Goal: Find specific page/section: Locate item on page

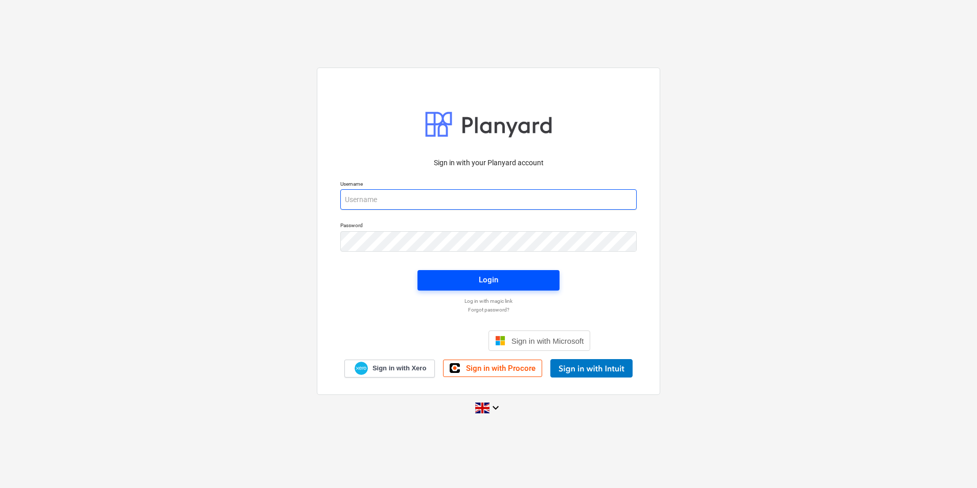
type input "[PERSON_NAME][EMAIL_ADDRESS][PERSON_NAME][DOMAIN_NAME]"
click at [460, 283] on span "Login" at bounding box center [489, 279] width 118 height 13
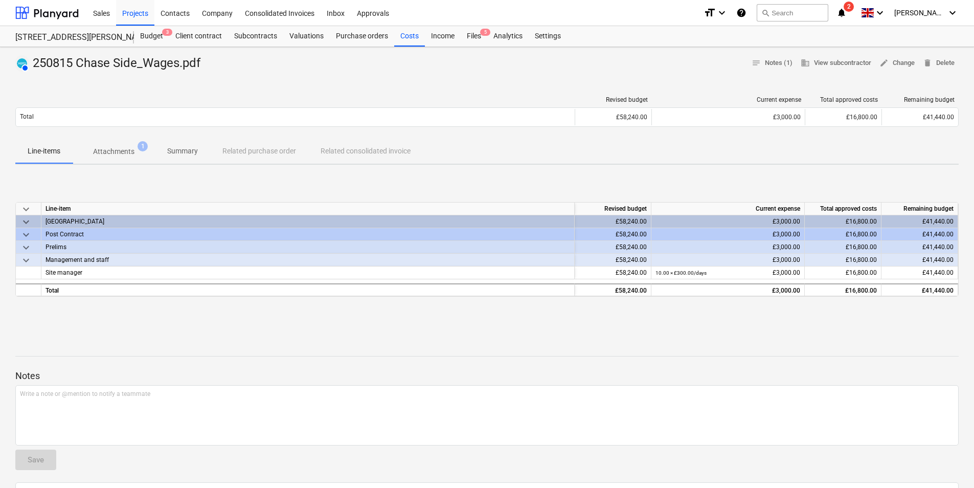
click at [122, 154] on p "Attachments" at bounding box center [113, 151] width 41 height 11
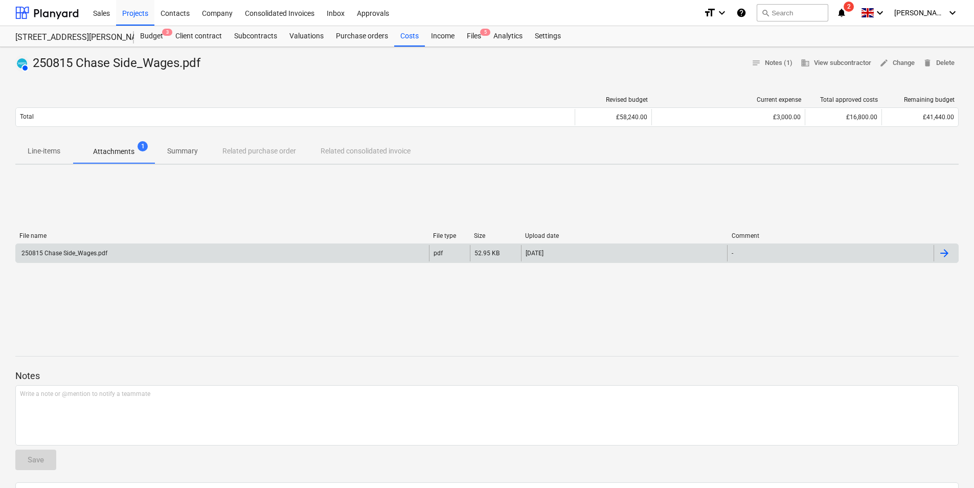
click at [105, 247] on div "250815 Chase Side_Wages.pdf" at bounding box center [222, 253] width 413 height 16
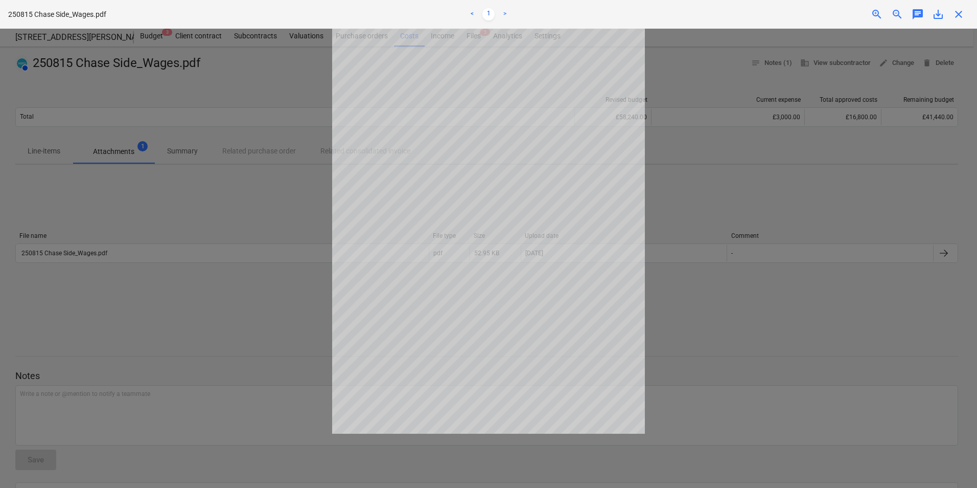
click at [959, 14] on span "close" at bounding box center [959, 14] width 12 height 12
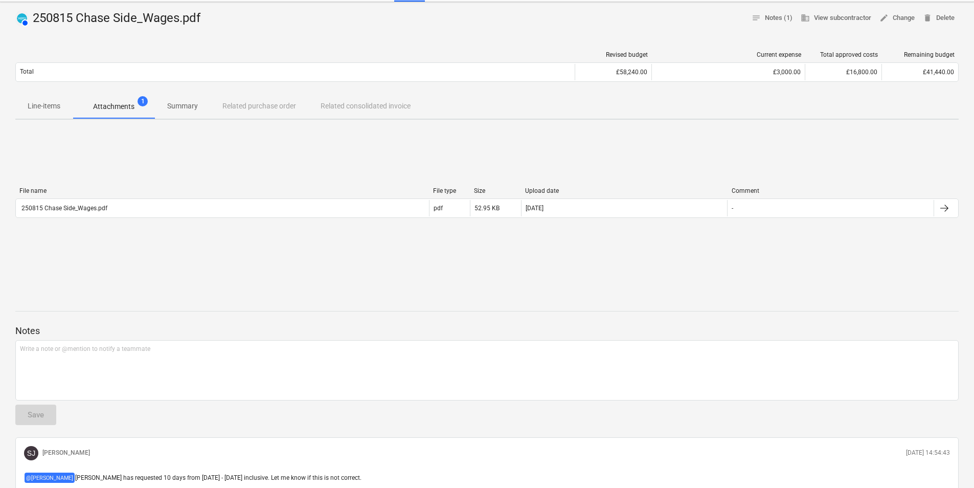
scroll to position [104, 0]
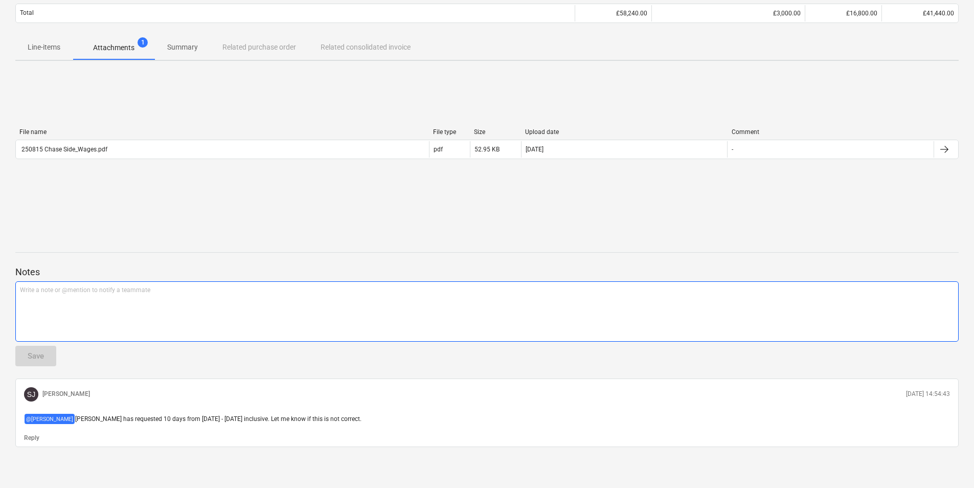
click at [173, 307] on div "Write a note or @mention to notify a teammate [PERSON_NAME]" at bounding box center [486, 311] width 943 height 60
click at [47, 355] on button "Save" at bounding box center [35, 356] width 41 height 20
